Goal: Navigation & Orientation: Find specific page/section

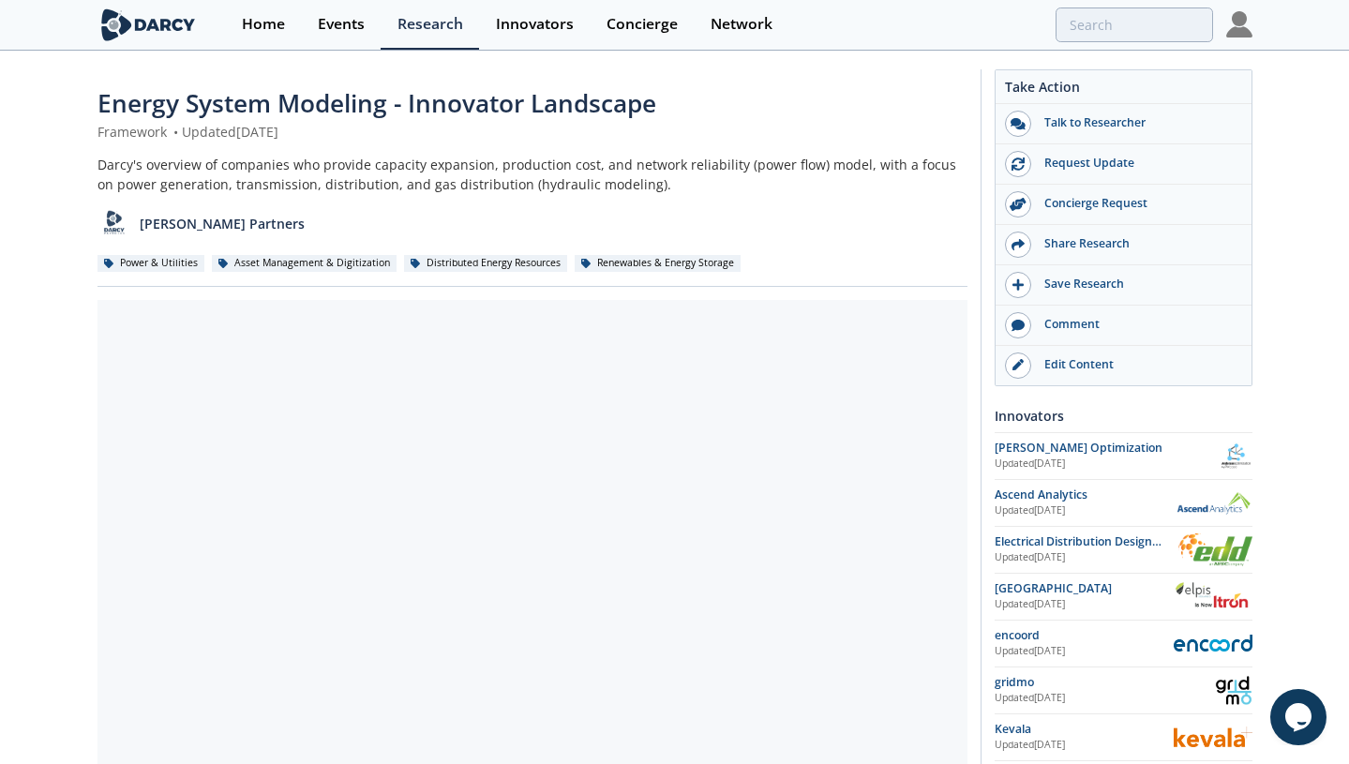
click at [182, 43] on link at bounding box center [162, 25] width 128 height 50
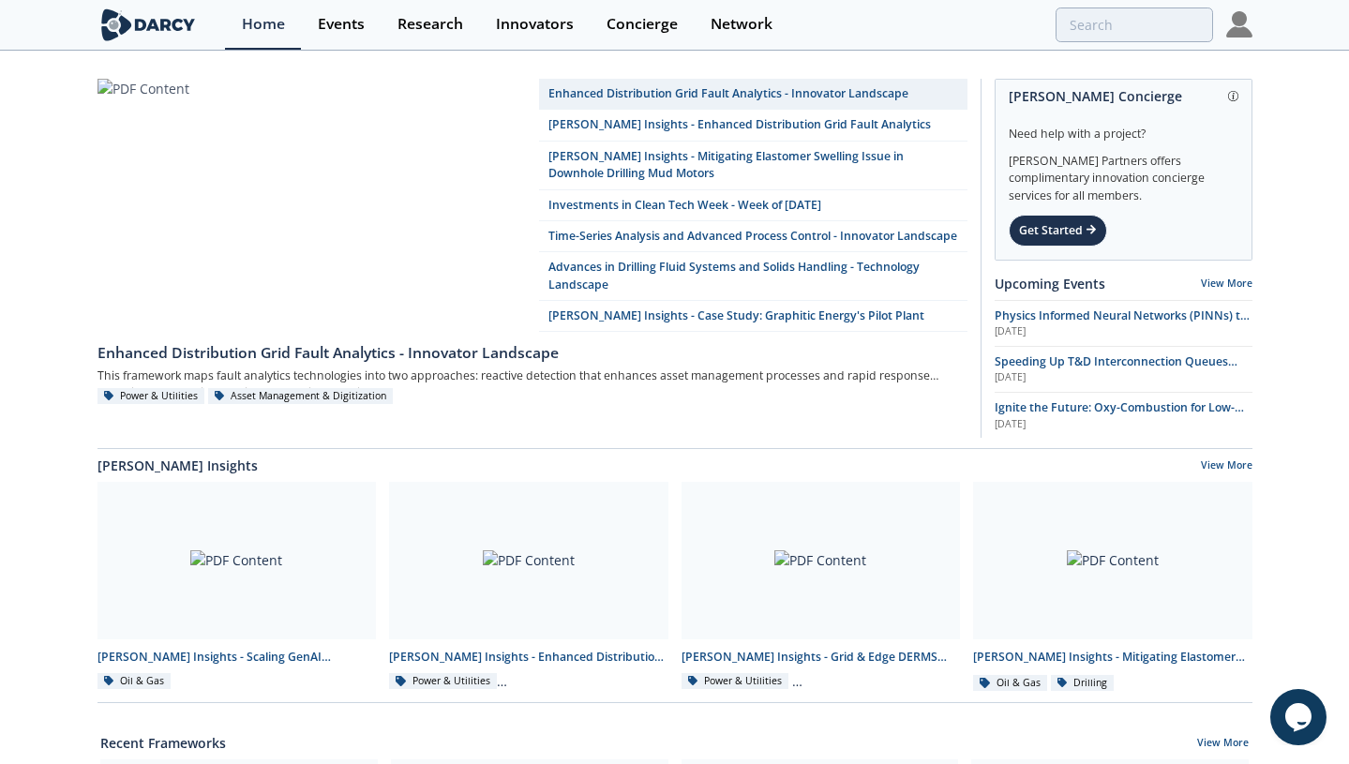
click at [1224, 31] on div "Home Events Research Innovators Concierge Network" at bounding box center [738, 25] width 1027 height 50
click at [1228, 33] on img at bounding box center [1240, 24] width 26 height 26
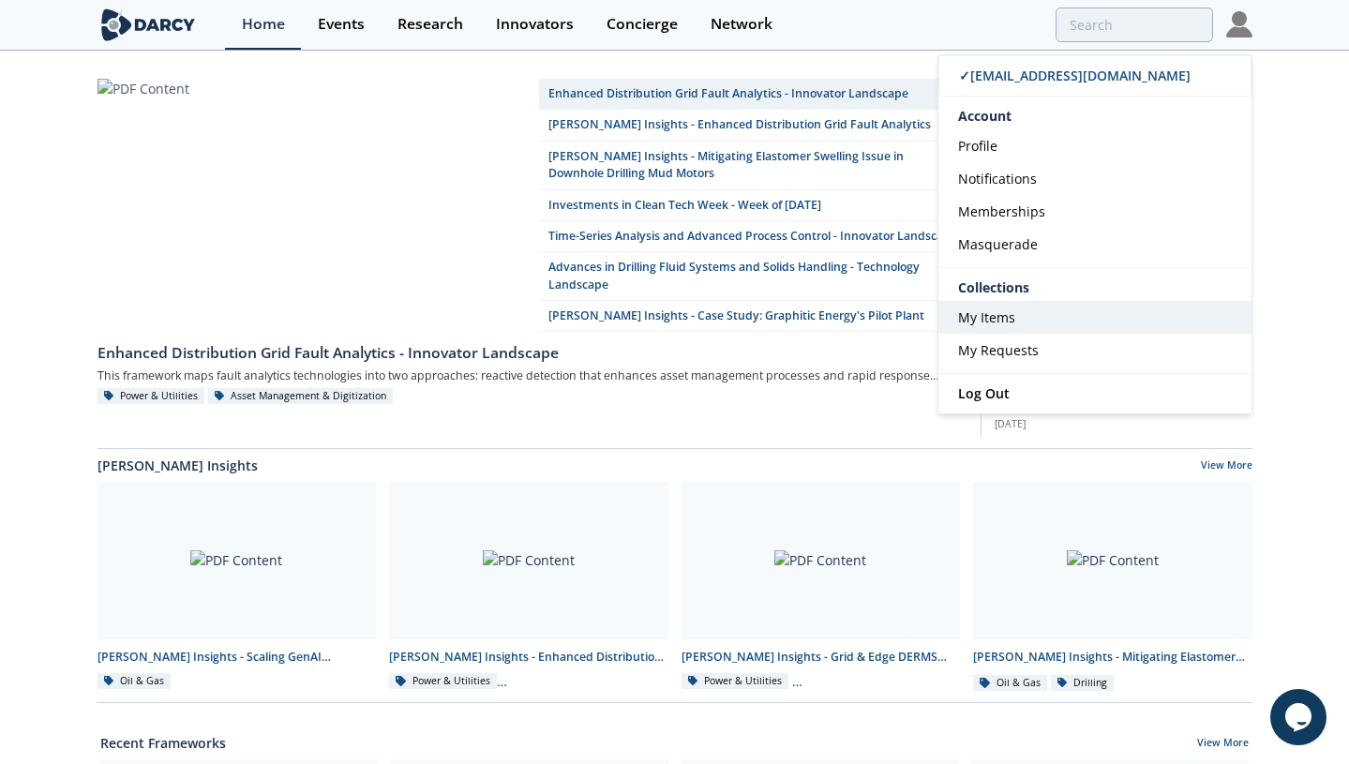
click at [1037, 315] on link "My Items" at bounding box center [1095, 317] width 313 height 33
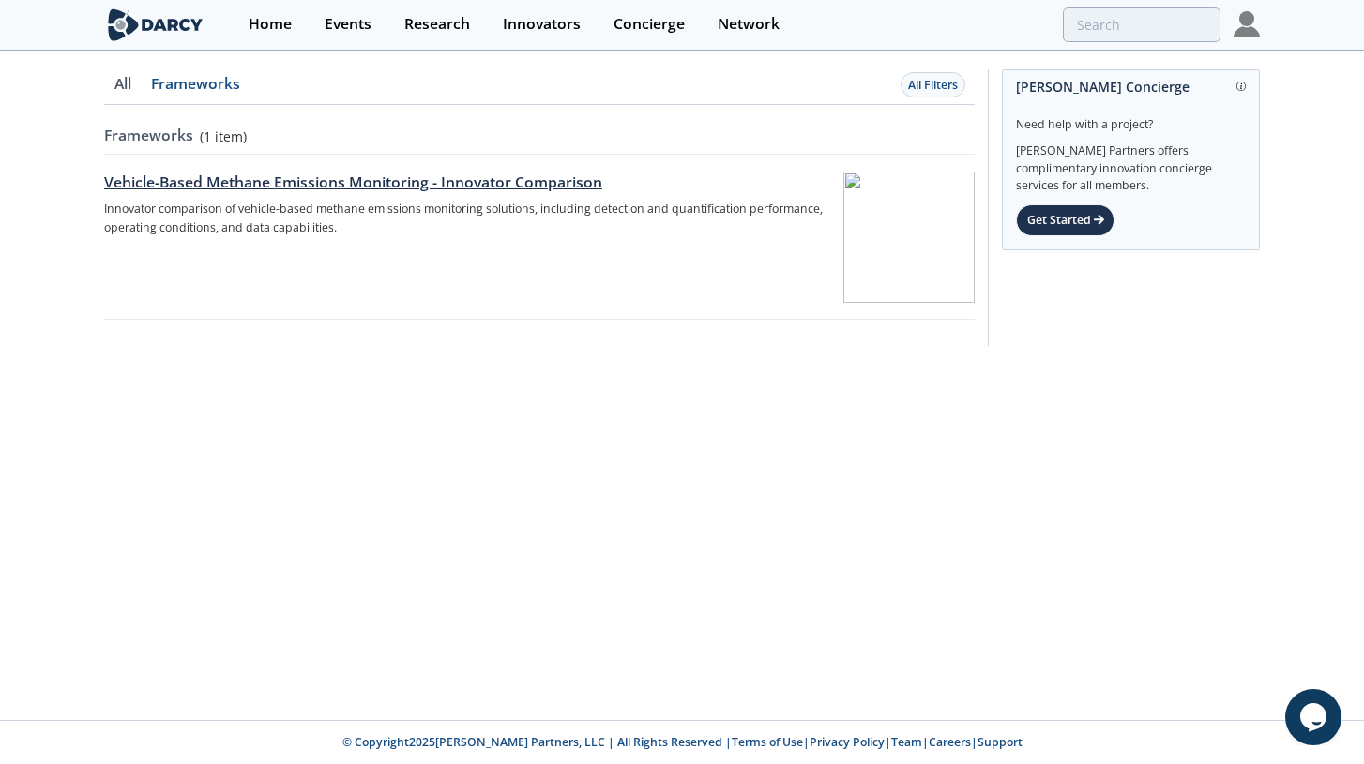
click at [301, 188] on div "Vehicle-Based Methane Emissions Monitoring - Innovator Comparison" at bounding box center [467, 183] width 726 height 23
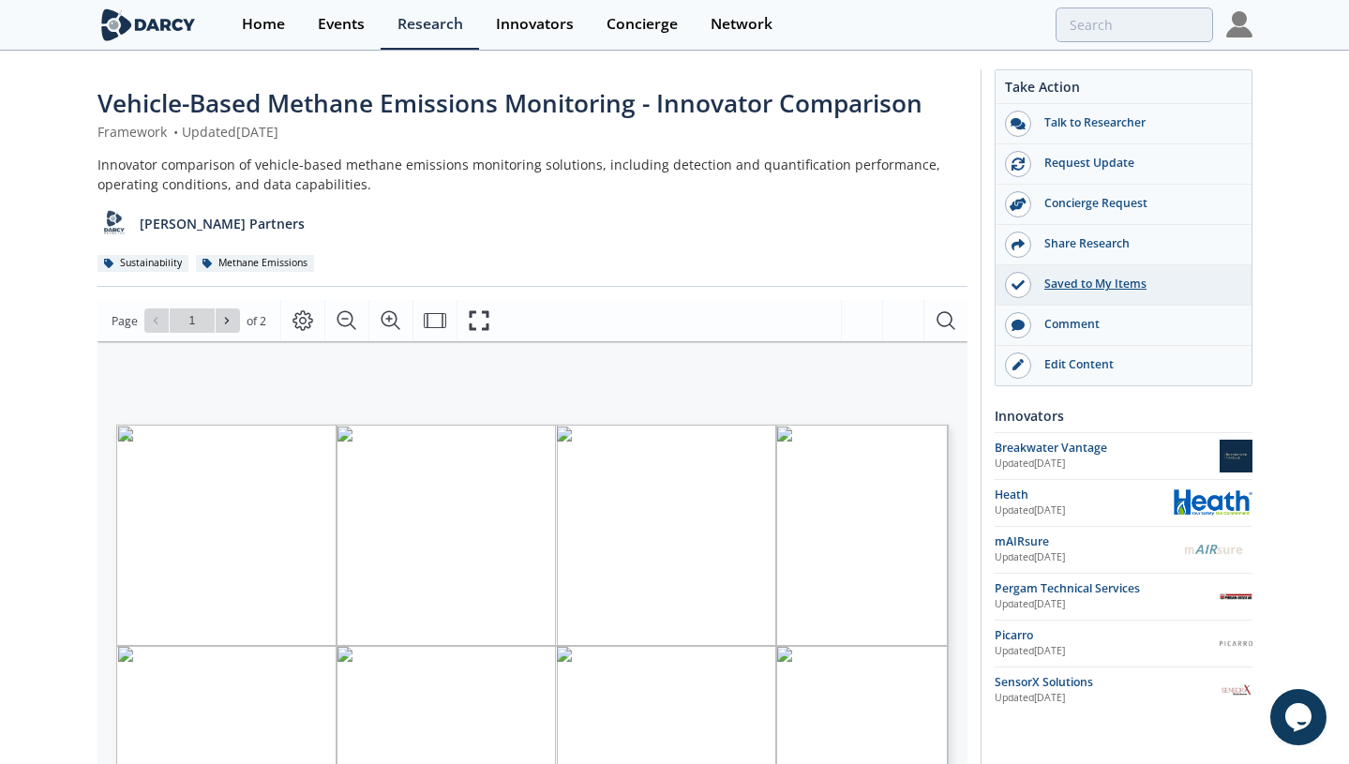
click at [1063, 295] on div "Saved to My Items" at bounding box center [1124, 285] width 256 height 40
click at [165, 34] on img at bounding box center [149, 24] width 102 height 33
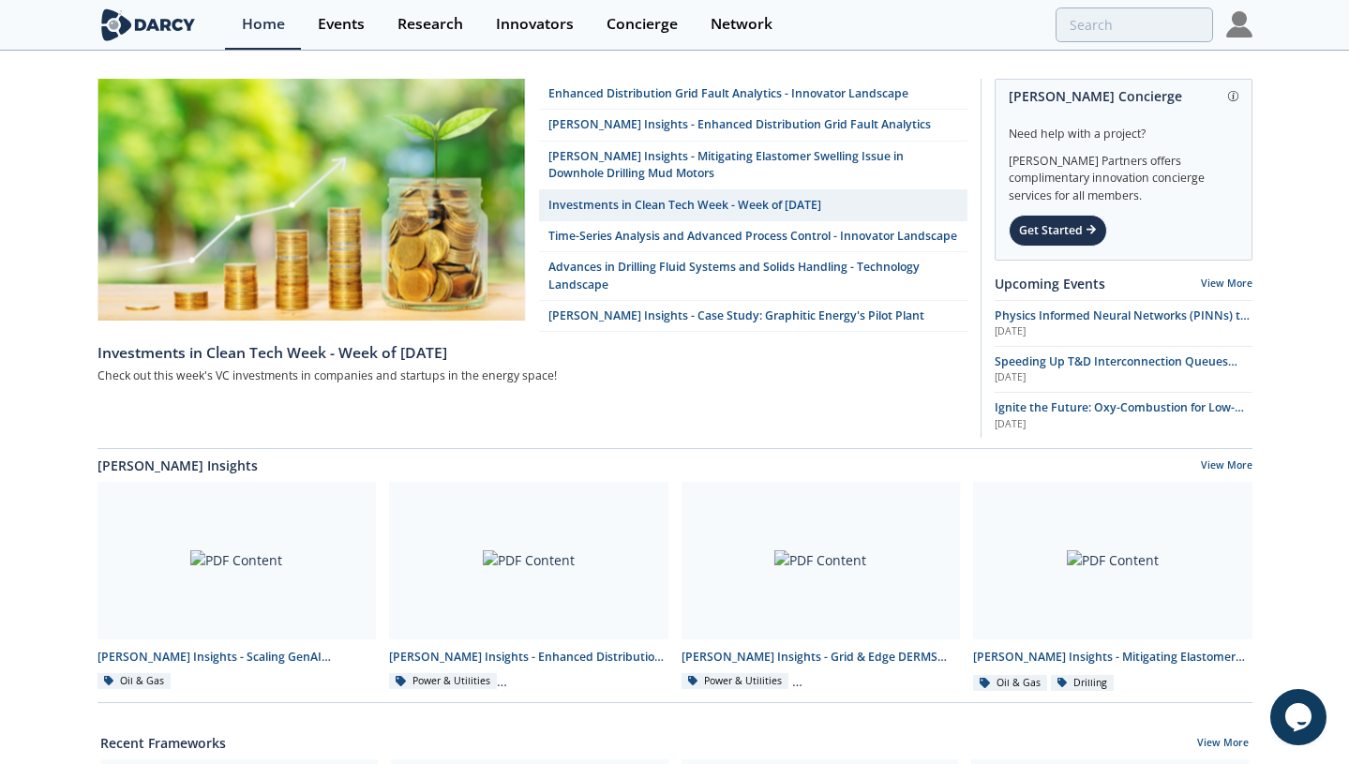
click at [1237, 27] on img at bounding box center [1240, 24] width 26 height 26
